Goal: Information Seeking & Learning: Learn about a topic

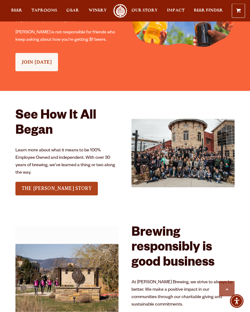
scroll to position [645, 0]
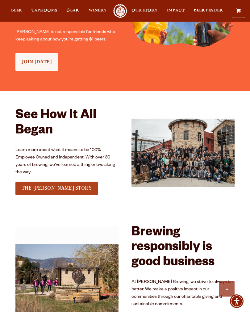
click at [20, 11] on span "Beer" at bounding box center [16, 10] width 11 height 5
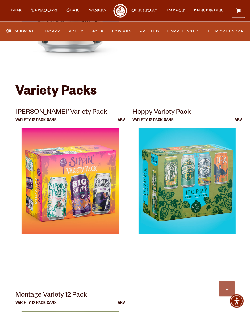
scroll to position [1952, 0]
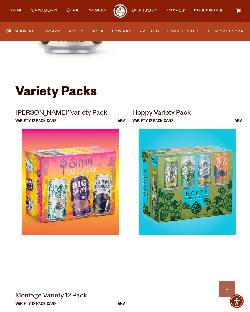
click at [200, 207] on img at bounding box center [187, 206] width 97 height 155
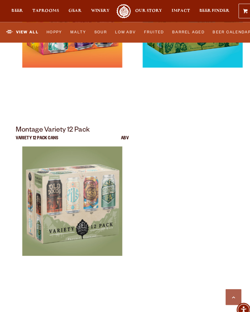
scroll to position [2121, 0]
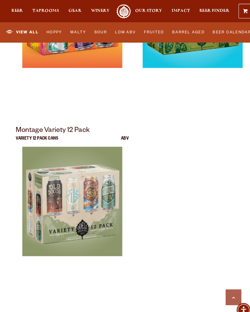
click at [65, 213] on img at bounding box center [70, 220] width 97 height 155
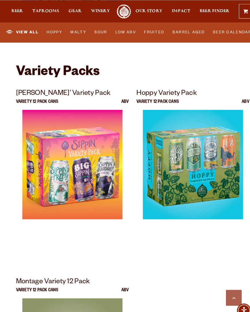
scroll to position [1975, 0]
click at [70, 177] on img at bounding box center [70, 184] width 97 height 155
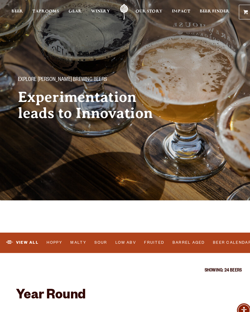
scroll to position [0, 0]
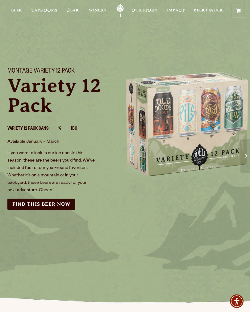
click at [193, 160] on img at bounding box center [187, 122] width 125 height 125
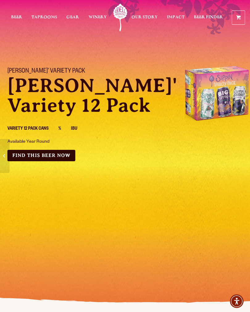
click at [173, 252] on section "Sippin’ Variety Pack Sippin' Variety 12 Pack Variety 12 Pack Cans % IBU Availab…" at bounding box center [125, 158] width 250 height 316
